Goal: Task Accomplishment & Management: Complete application form

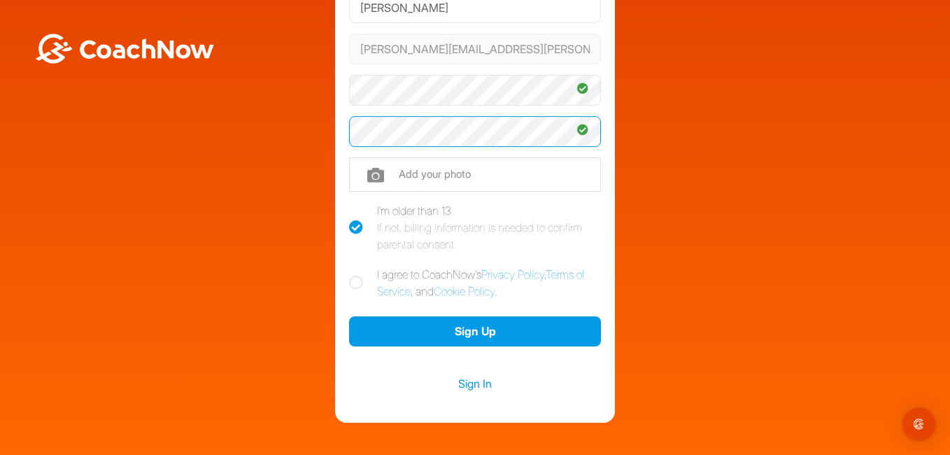
scroll to position [172, 0]
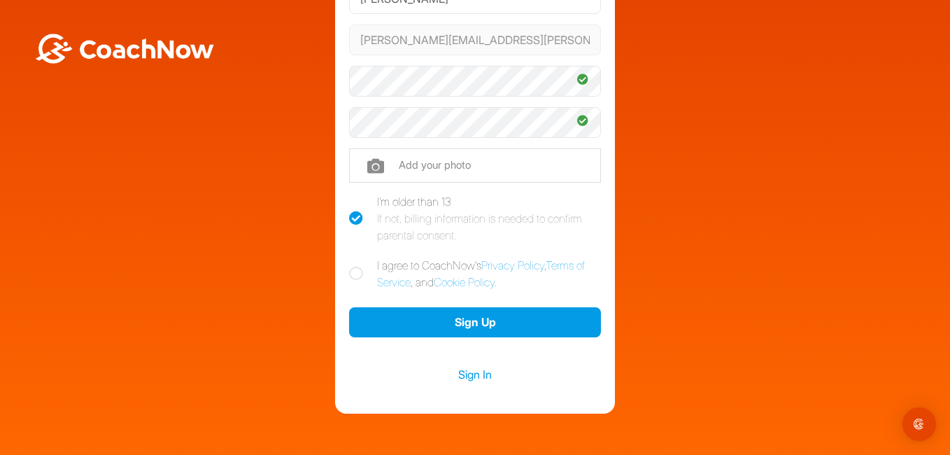
click at [350, 271] on icon at bounding box center [356, 273] width 14 height 14
click at [350, 266] on input "I agree to CoachNow's Privacy Policy , Terms of Service , and Cookie Policy ." at bounding box center [353, 261] width 9 height 9
checkbox input "true"
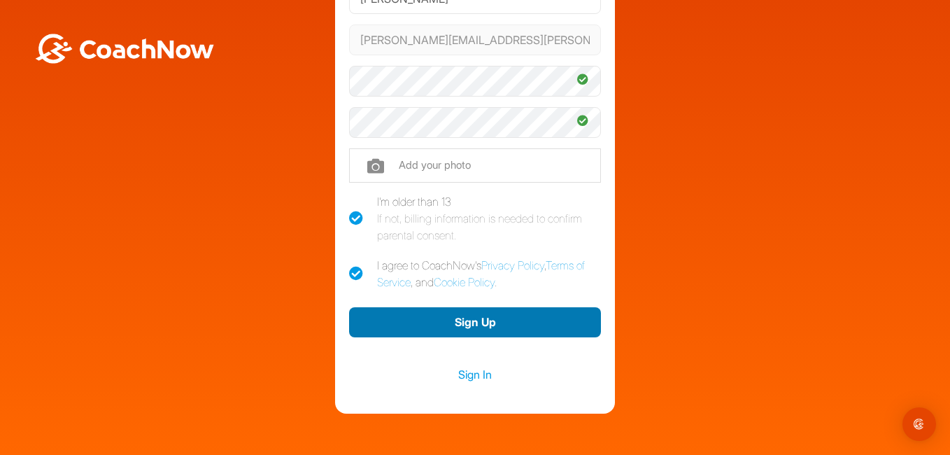
click at [487, 324] on button "Sign Up" at bounding box center [475, 322] width 252 height 30
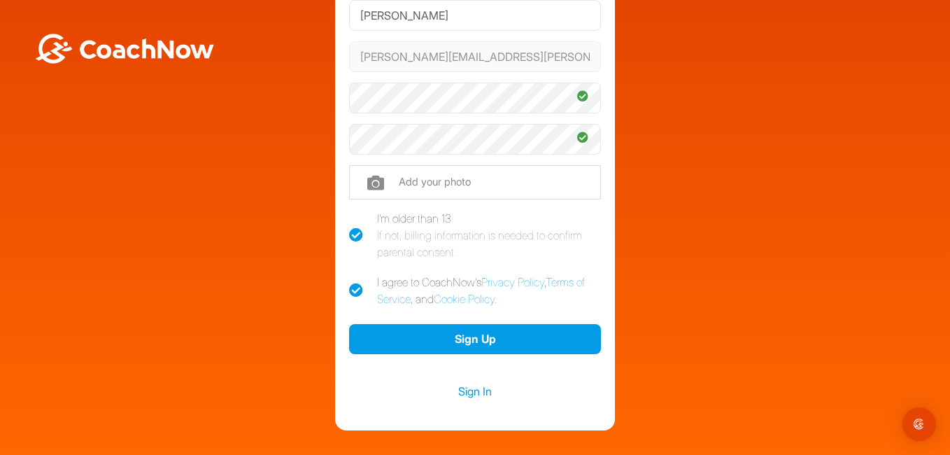
scroll to position [161, 0]
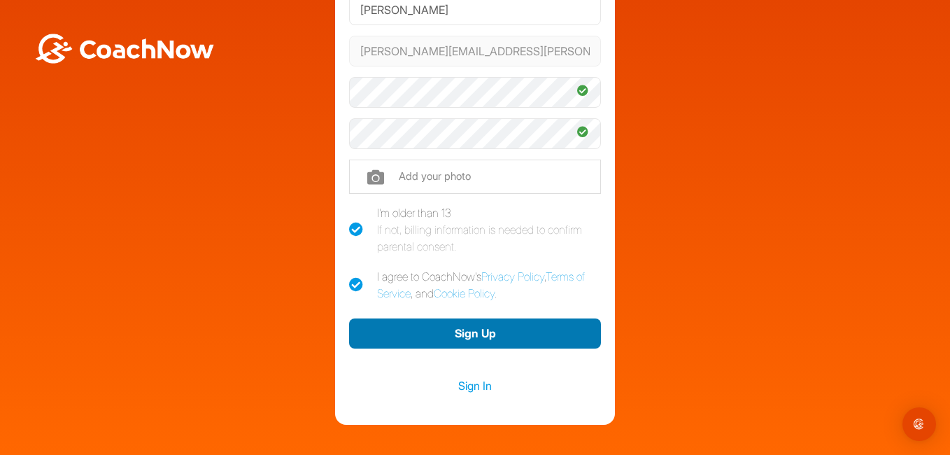
click at [486, 339] on button "Sign Up" at bounding box center [475, 333] width 252 height 30
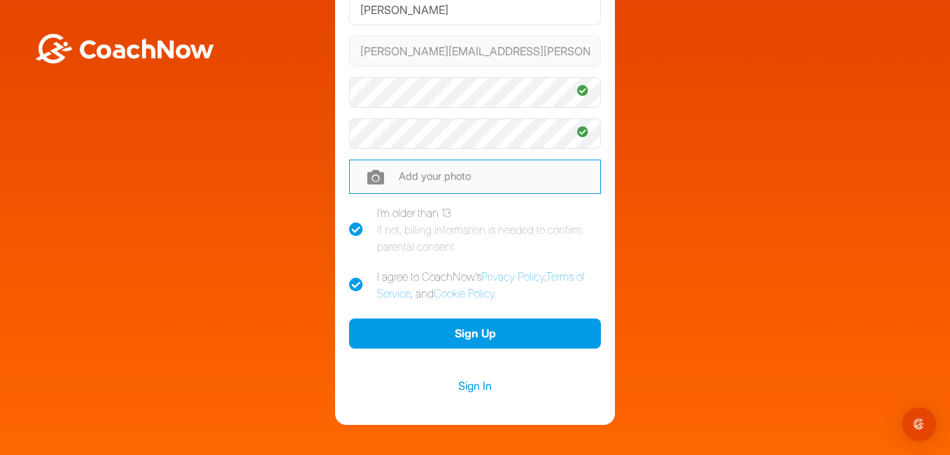
click at [424, 173] on input "file" at bounding box center [475, 176] width 252 height 34
type input "C:\fakepath\FootyFit Logo.png"
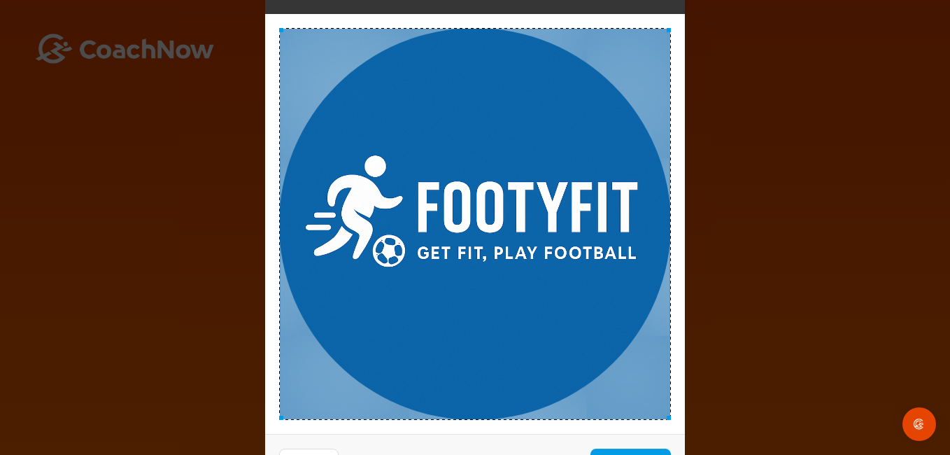
drag, startPoint x: 949, startPoint y: 195, endPoint x: 952, endPoint y: 294, distance: 98.6
click at [949, 294] on html "Welcome Sean Hackett Sign up and join the Golf TrainingSpace created by Vijay P…" at bounding box center [475, 227] width 950 height 455
click at [647, 452] on button "Set Picture" at bounding box center [630, 463] width 80 height 30
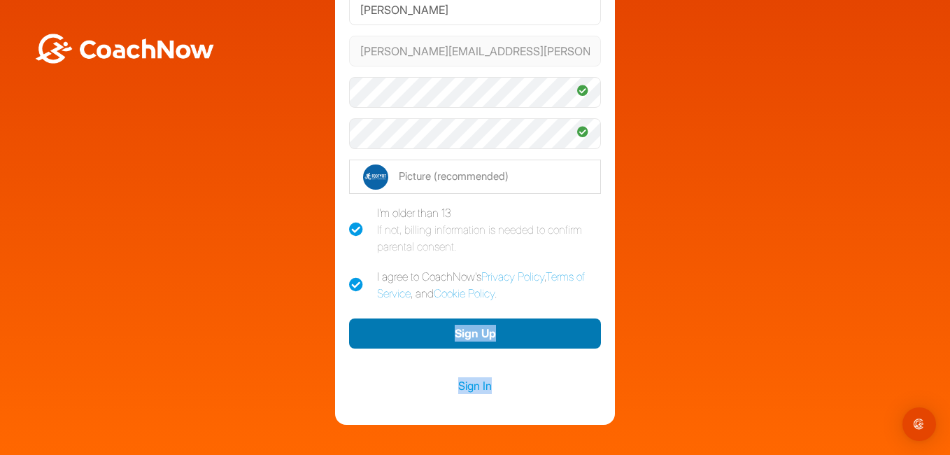
click at [475, 329] on button "Sign Up" at bounding box center [475, 333] width 252 height 30
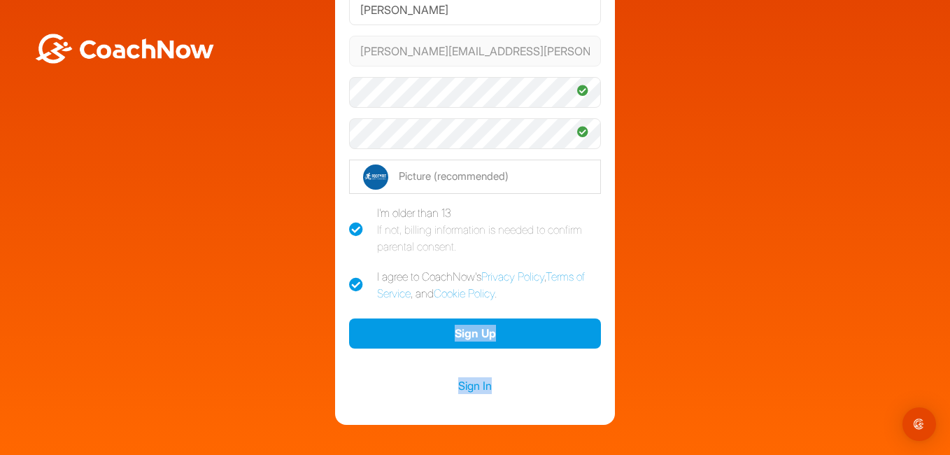
click at [181, 292] on div "Welcome Sean Hackett Sign up and join the Golf TrainingSpace created by Vijay P…" at bounding box center [475, 145] width 936 height 557
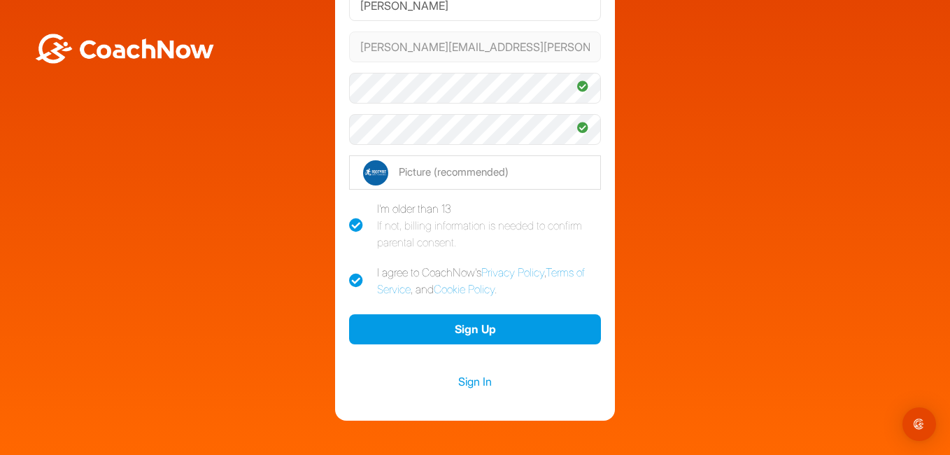
scroll to position [229, 0]
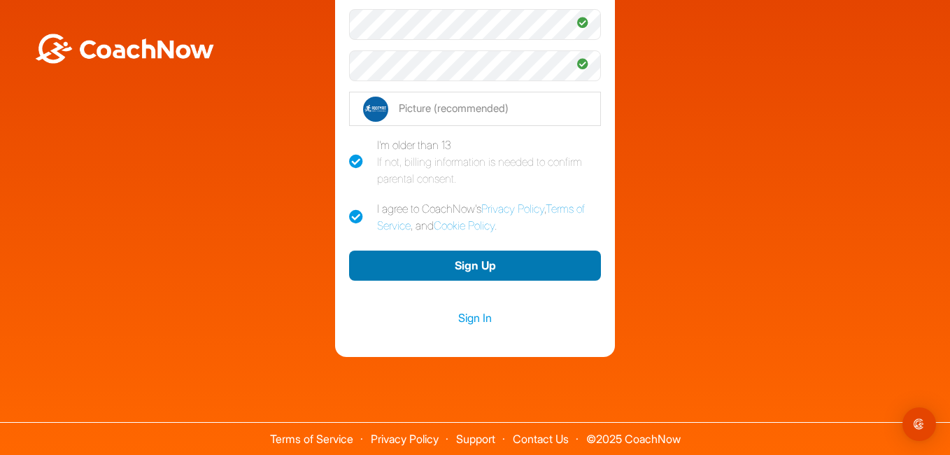
click at [451, 259] on button "Sign Up" at bounding box center [475, 265] width 252 height 30
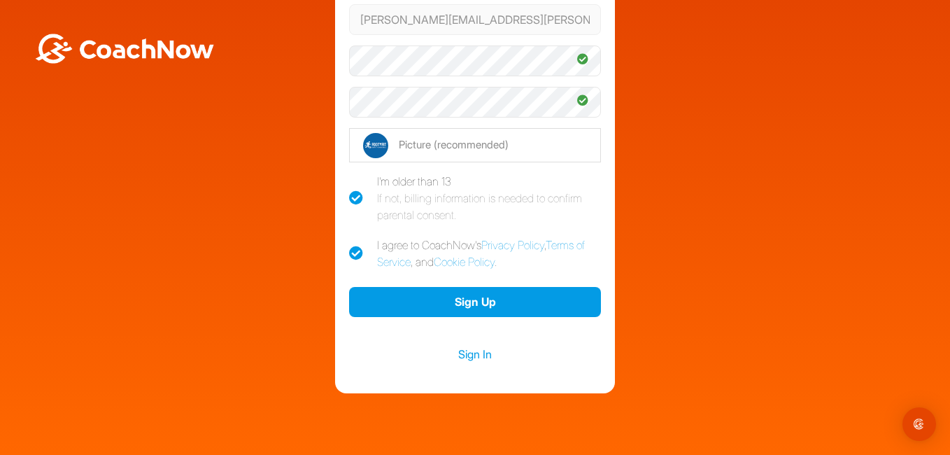
scroll to position [196, 0]
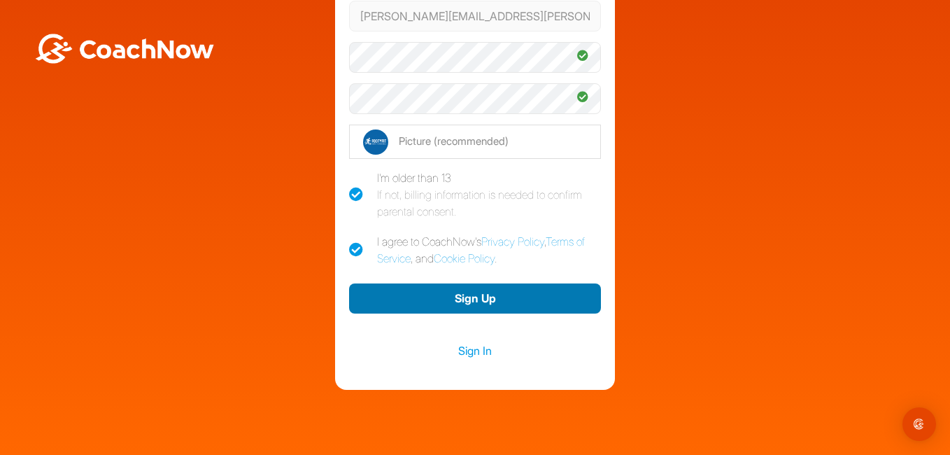
click at [477, 290] on button "Sign Up" at bounding box center [475, 298] width 252 height 30
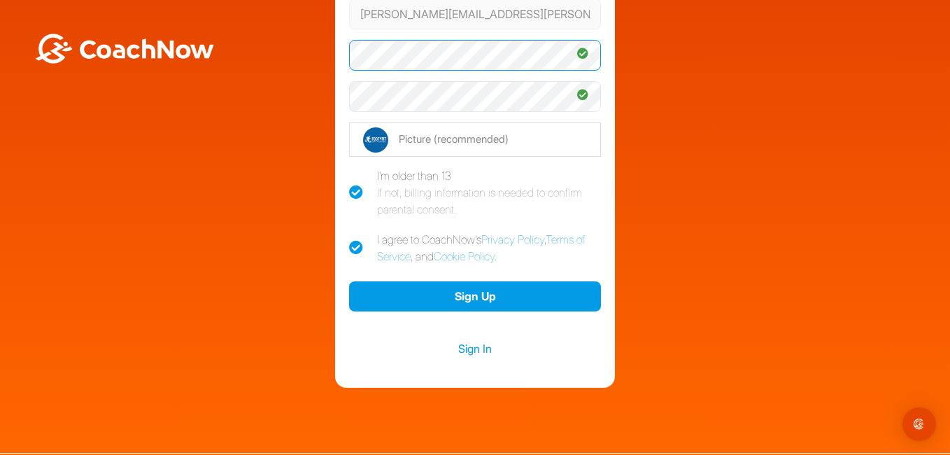
scroll to position [229, 0]
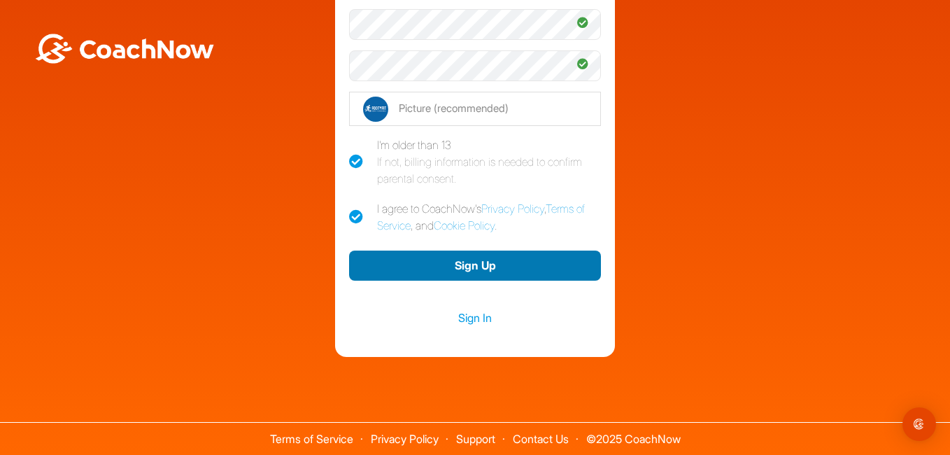
click at [476, 278] on button "Sign Up" at bounding box center [475, 265] width 252 height 30
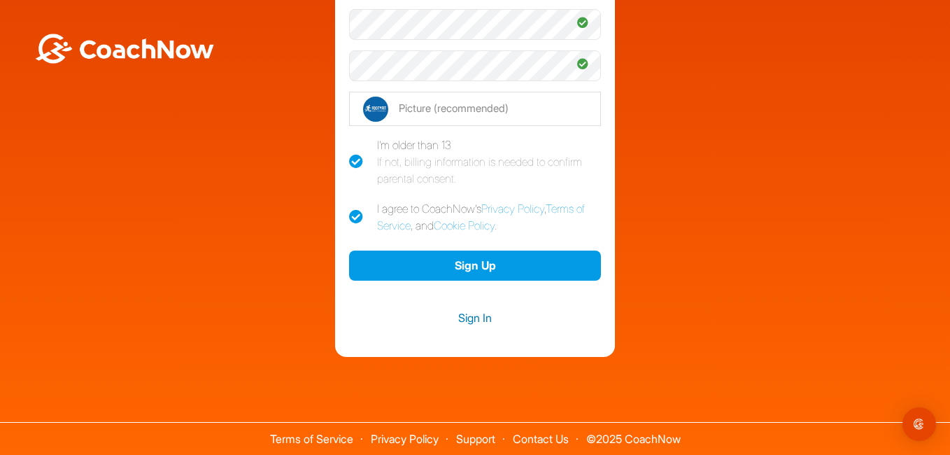
click at [478, 312] on link "Sign In" at bounding box center [475, 317] width 252 height 18
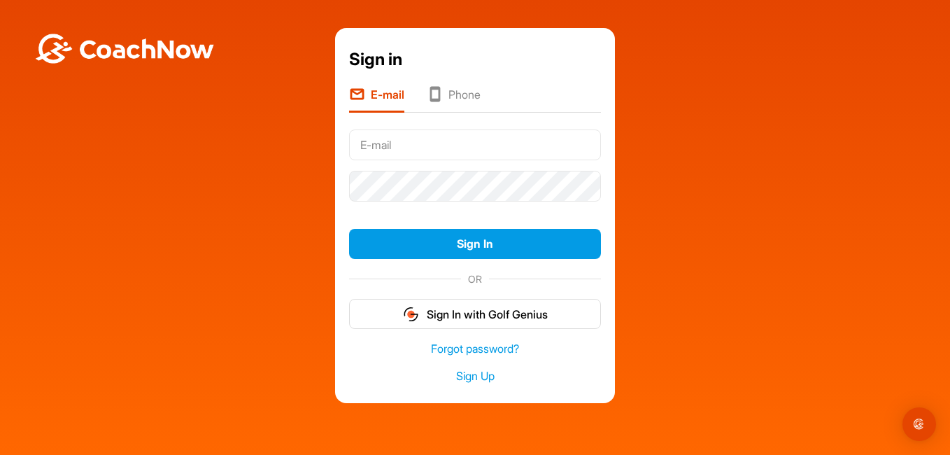
type input "[PERSON_NAME]"
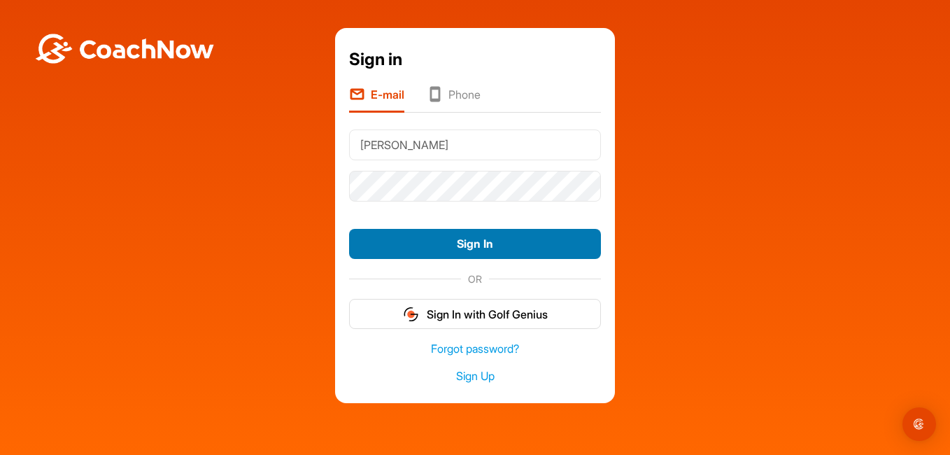
click at [466, 243] on button "Sign In" at bounding box center [475, 244] width 252 height 30
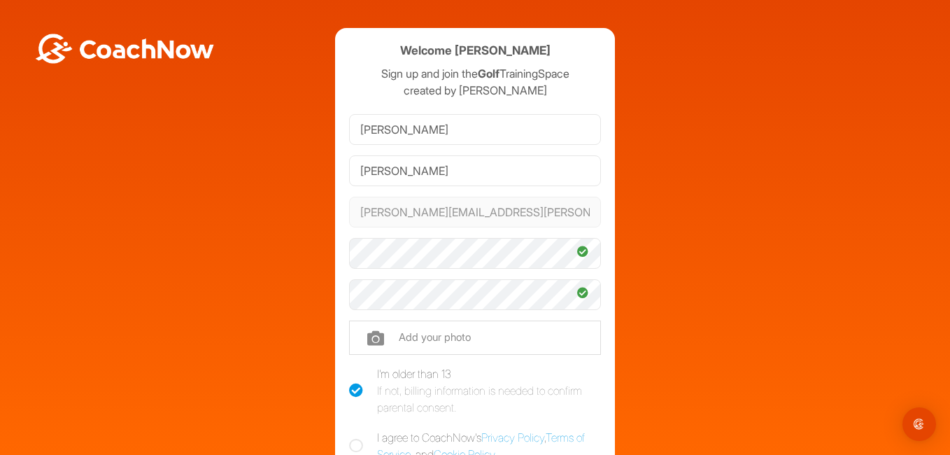
click at [468, 359] on div "Add your photo" at bounding box center [475, 337] width 252 height 45
click at [476, 341] on input "file" at bounding box center [475, 337] width 252 height 34
type input "C:\fakepath\FootyFit Logo.png"
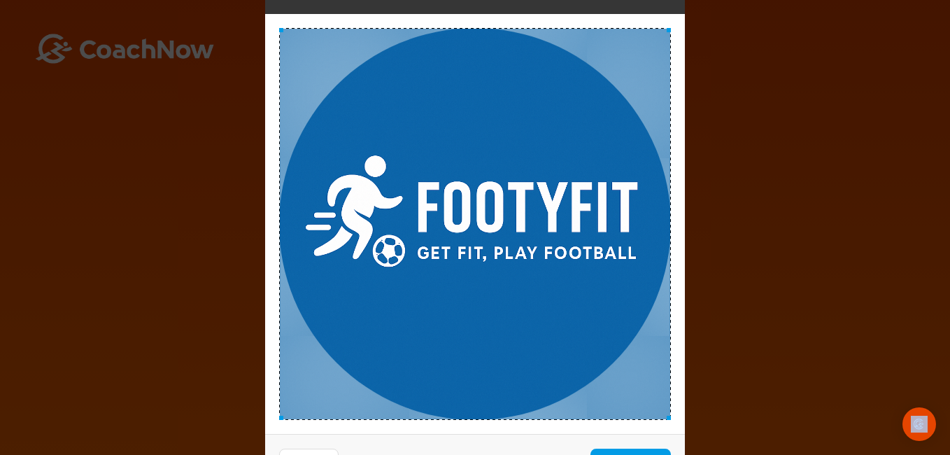
drag, startPoint x: 946, startPoint y: 225, endPoint x: 952, endPoint y: 324, distance: 99.5
click at [949, 324] on html "Welcome Sean Hackett Sign up and join the Golf TrainingSpace created by Vijay P…" at bounding box center [475, 227] width 950 height 455
click at [659, 450] on button "Set Picture" at bounding box center [630, 463] width 80 height 30
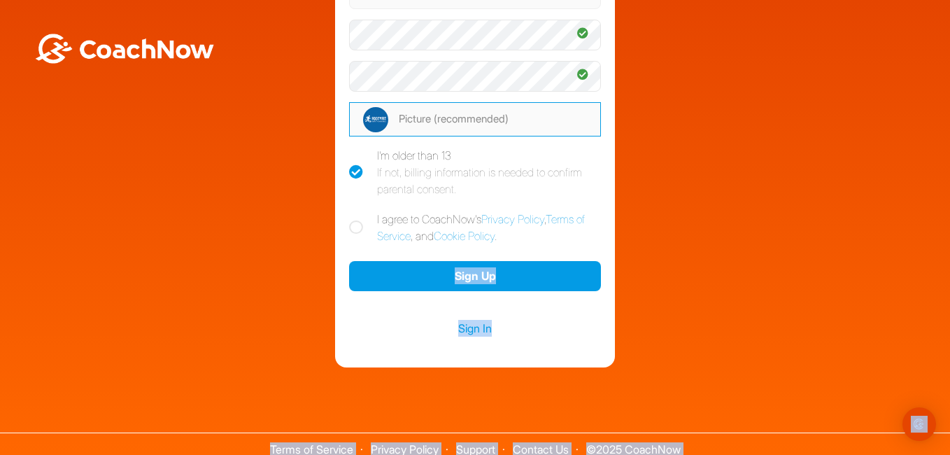
scroll to position [220, 0]
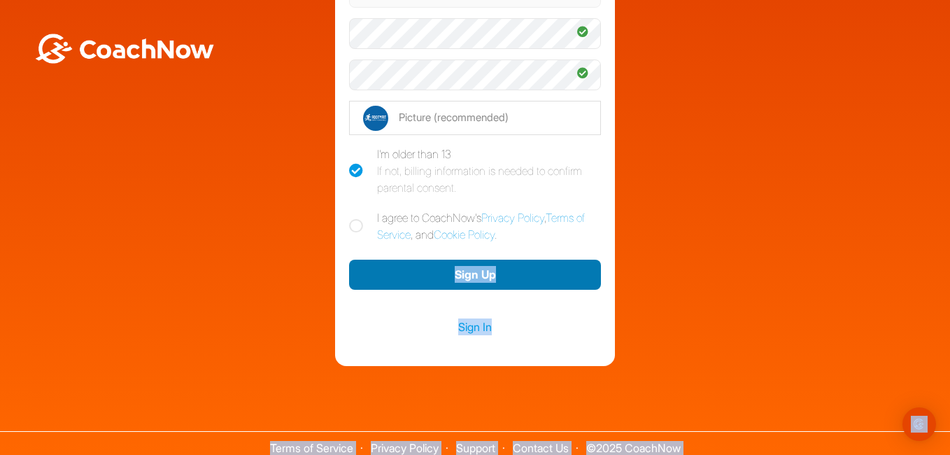
click at [469, 268] on button "Sign Up" at bounding box center [475, 274] width 252 height 30
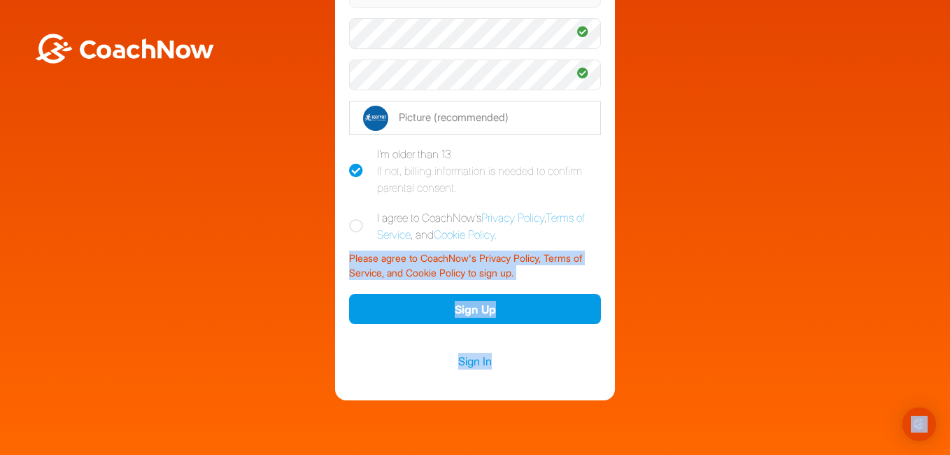
click at [349, 219] on icon at bounding box center [356, 226] width 14 height 14
click at [349, 218] on input "I agree to CoachNow's Privacy Policy , Terms of Service , and Cookie Policy ." at bounding box center [353, 213] width 9 height 9
checkbox input "true"
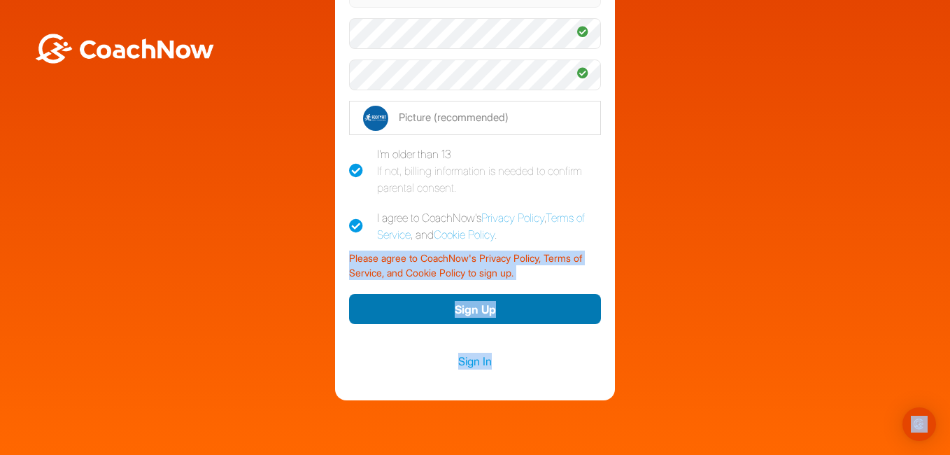
click at [449, 294] on button "Sign Up" at bounding box center [475, 309] width 252 height 30
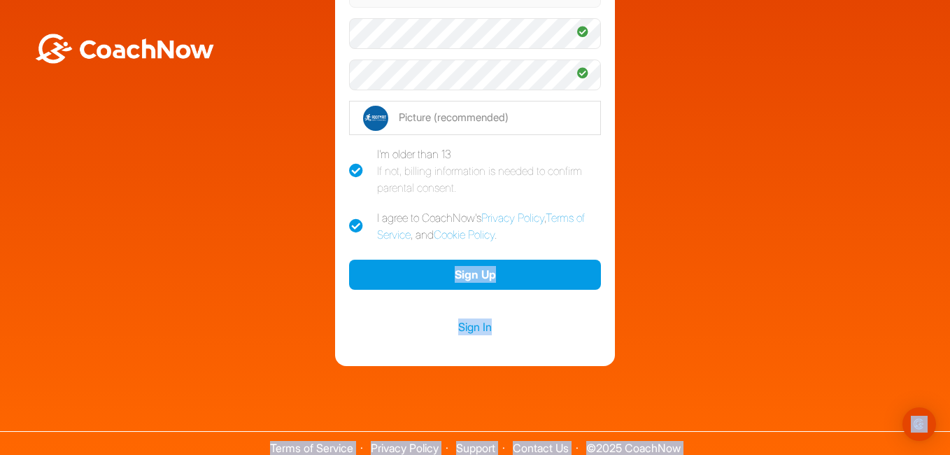
click at [651, 252] on div "Welcome Sean Hackett Sign up and join the Golf TrainingSpace created by Vijay P…" at bounding box center [475, 86] width 936 height 557
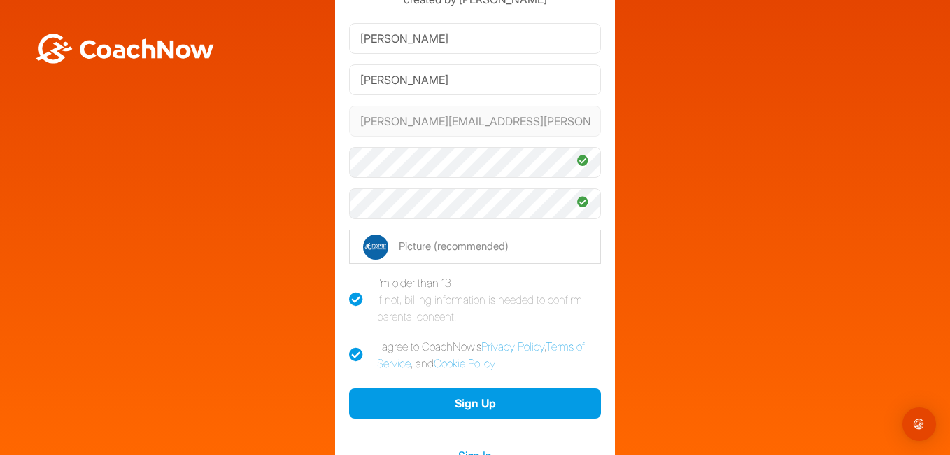
scroll to position [93, 0]
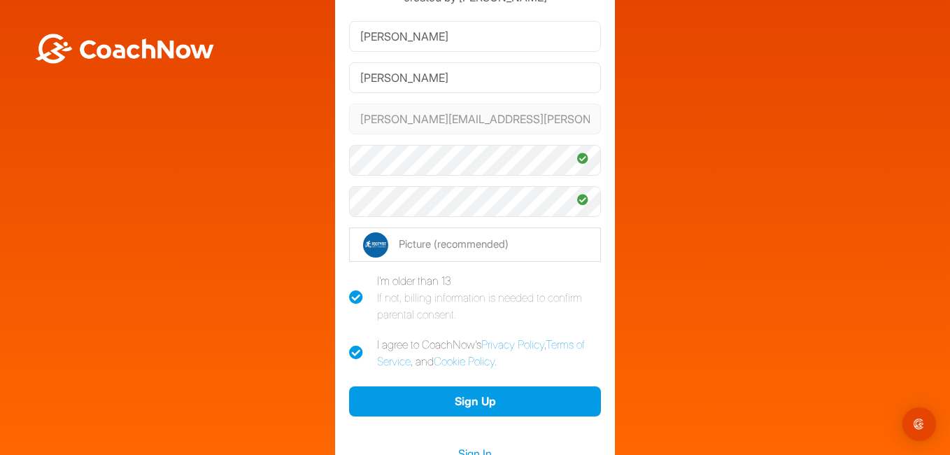
click at [358, 101] on div "[PERSON_NAME][EMAIL_ADDRESS][PERSON_NAME][DOMAIN_NAME]" at bounding box center [475, 119] width 252 height 41
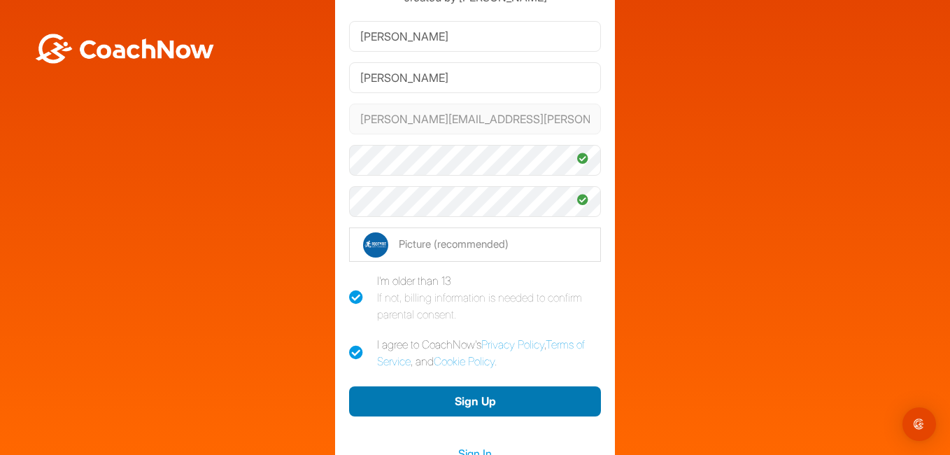
click at [466, 386] on button "Sign Up" at bounding box center [475, 401] width 252 height 30
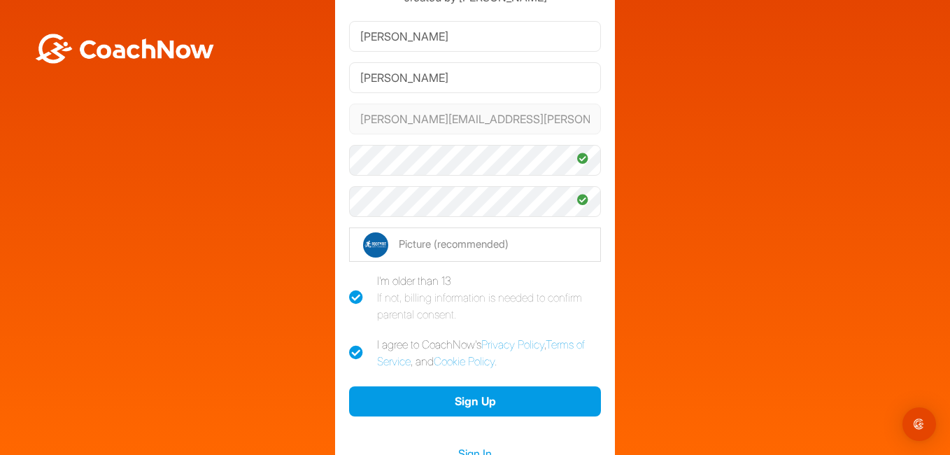
scroll to position [0, 0]
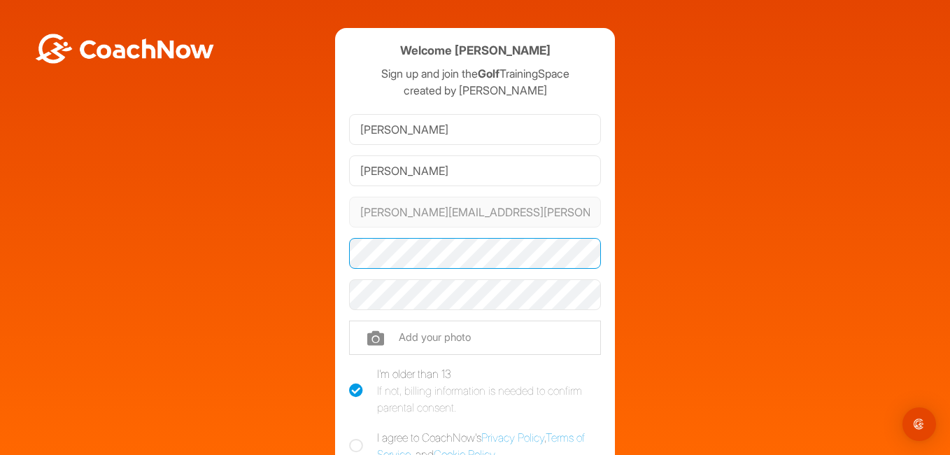
click at [308, 249] on div "Welcome [PERSON_NAME] Sign up and join the Golf TrainingSpace created by [PERSO…" at bounding box center [475, 306] width 936 height 557
click at [355, 445] on icon at bounding box center [356, 445] width 14 height 14
click at [355, 438] on input "I agree to CoachNow's Privacy Policy , Terms of Service , and Cookie Policy ." at bounding box center [353, 433] width 9 height 9
checkbox input "true"
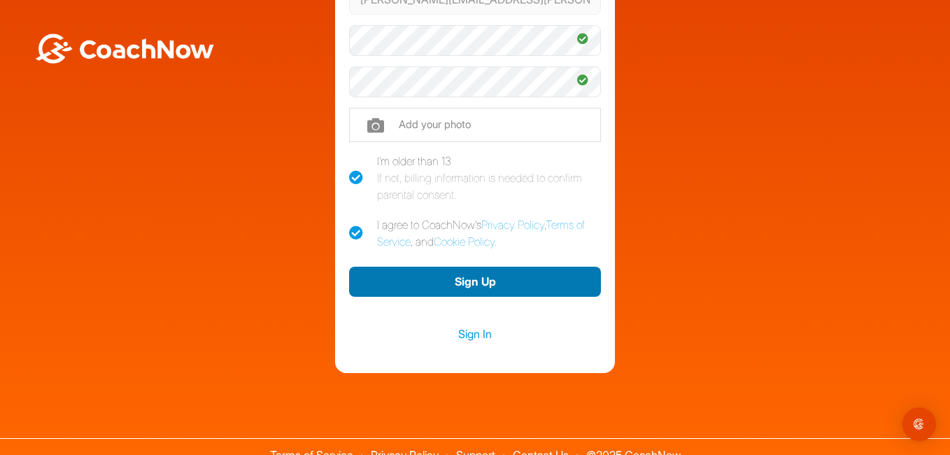
scroll to position [224, 0]
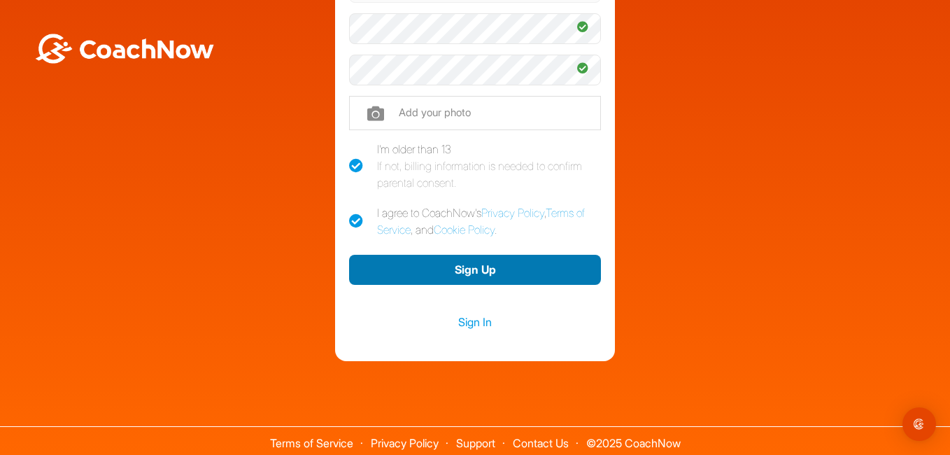
click at [453, 259] on button "Sign Up" at bounding box center [475, 270] width 252 height 30
click at [445, 273] on button "Sign Up" at bounding box center [475, 270] width 252 height 30
